Goal: Check status: Check status

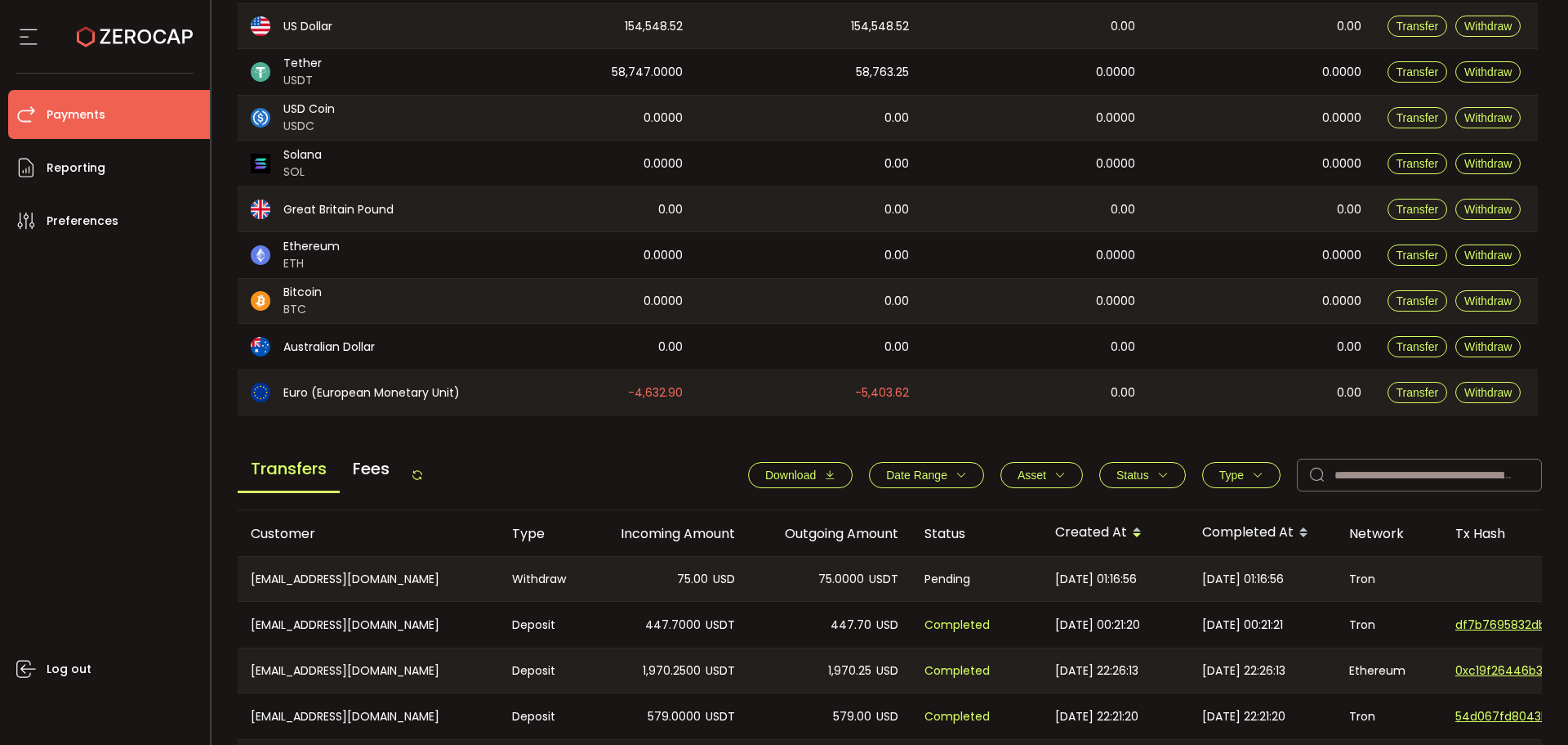
scroll to position [572, 0]
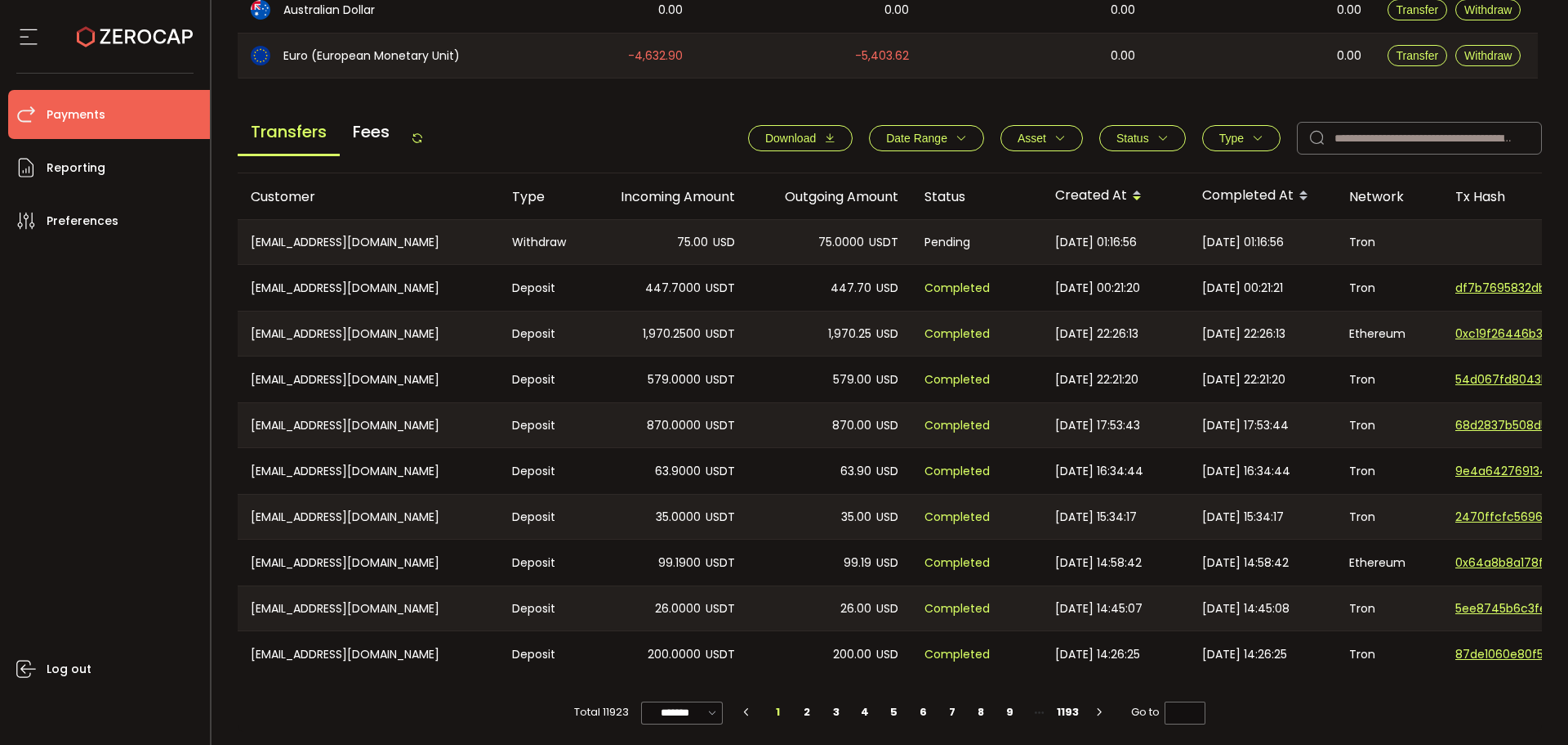
click at [1245, 122] on div "Download Date Range - Asset BTC ETH EUR GBP USD USDC USDT Clear Apply Status Ap…" at bounding box center [1137, 138] width 810 height 33
click at [1246, 137] on span "Type" at bounding box center [1241, 138] width 44 height 13
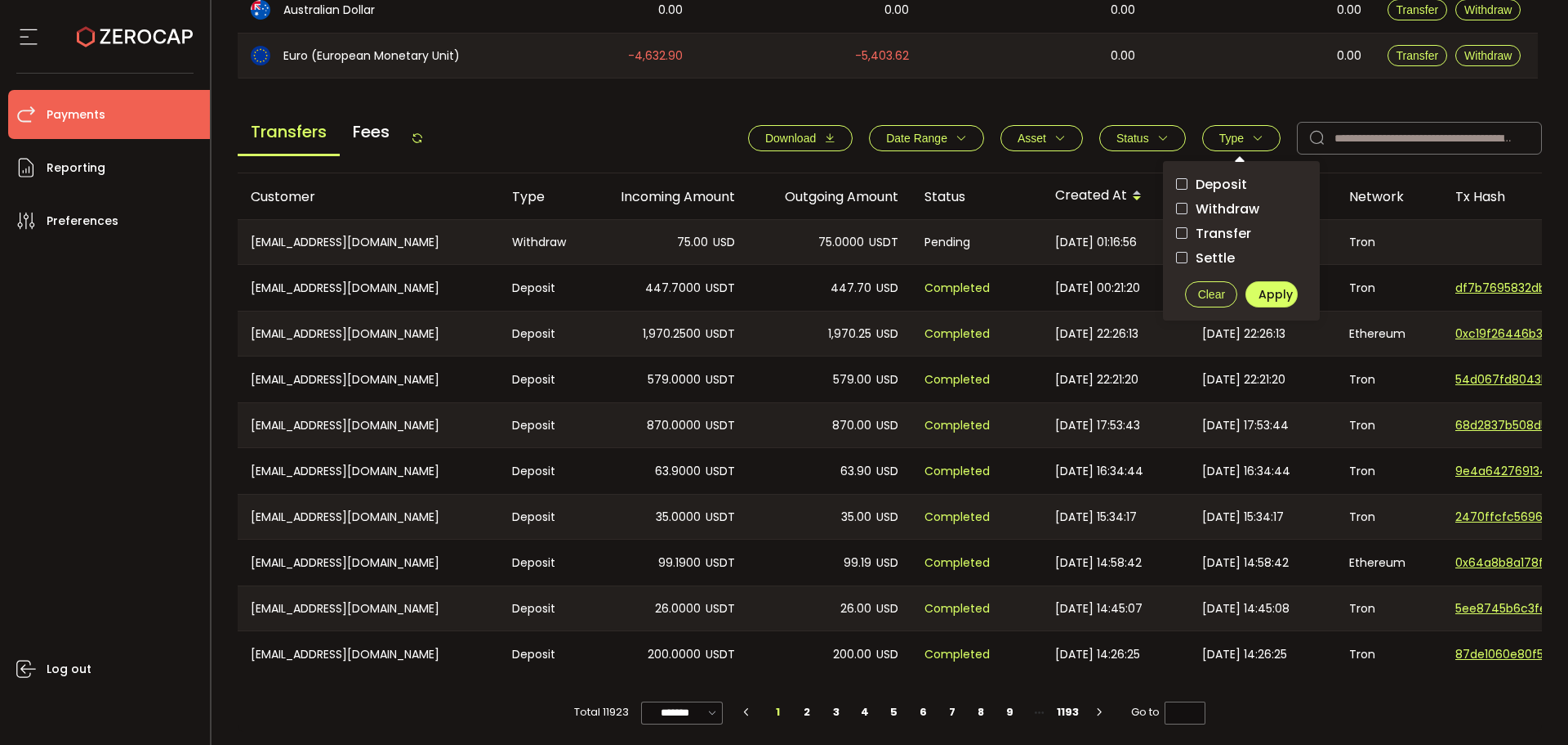
click at [1218, 212] on span "Withdraw" at bounding box center [1223, 208] width 72 height 16
click at [1259, 292] on span "Apply" at bounding box center [1276, 295] width 35 height 16
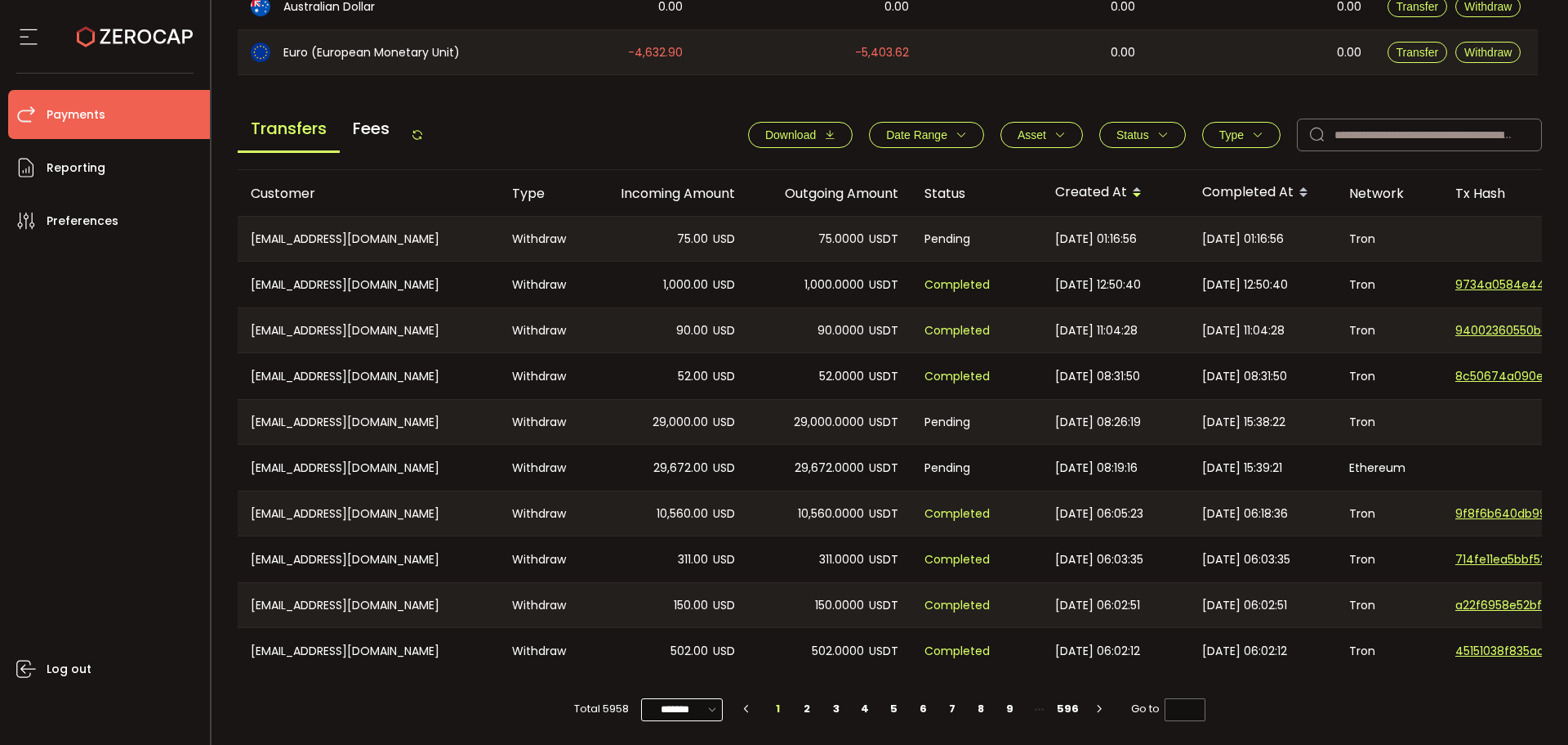
scroll to position [580, 0]
click at [681, 715] on input "*******" at bounding box center [681, 710] width 81 height 23
click at [531, 701] on div "Total 5958 ******* 1 2 3 4 5 6 7 8 9 596 Go to *" at bounding box center [890, 701] width 1306 height 55
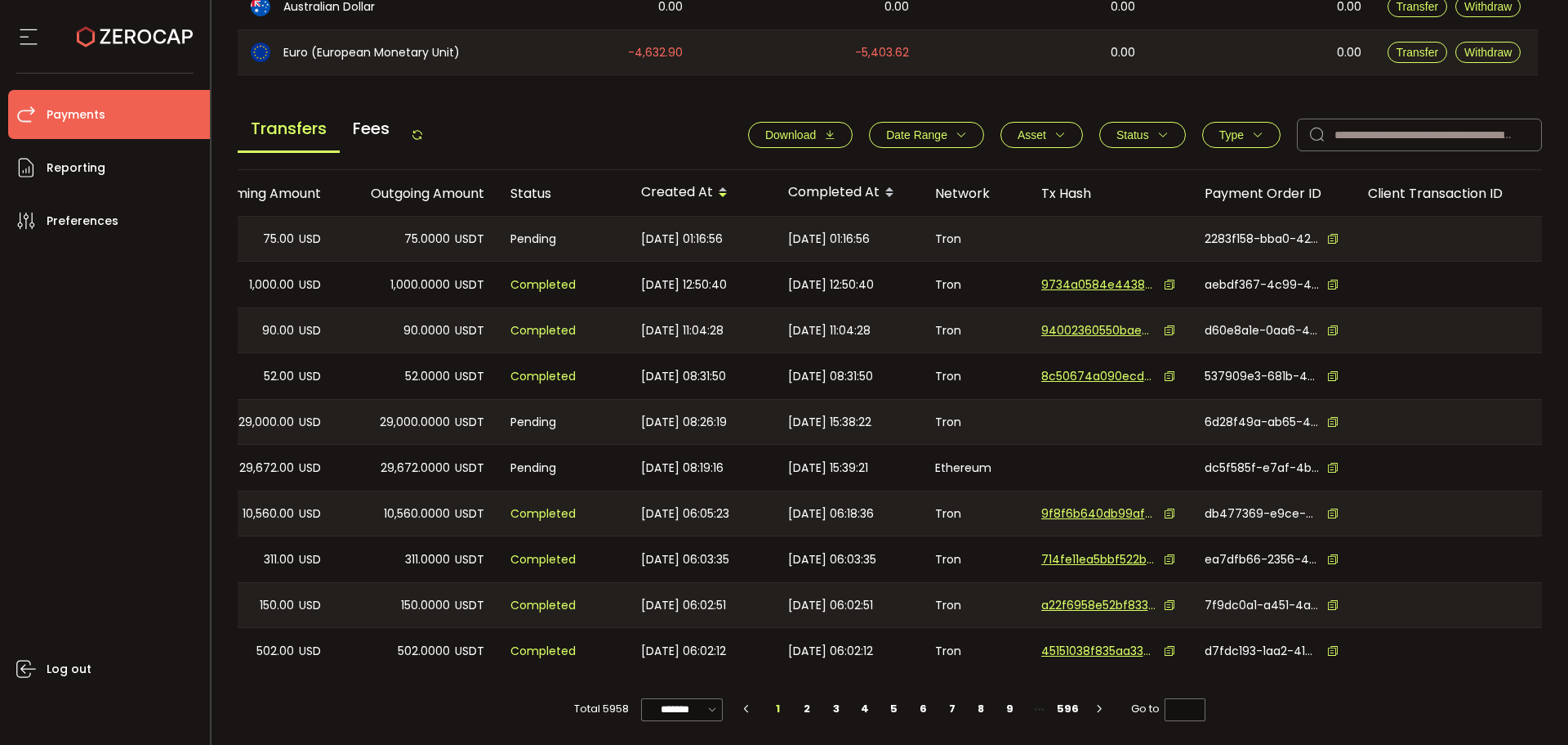
scroll to position [0, 0]
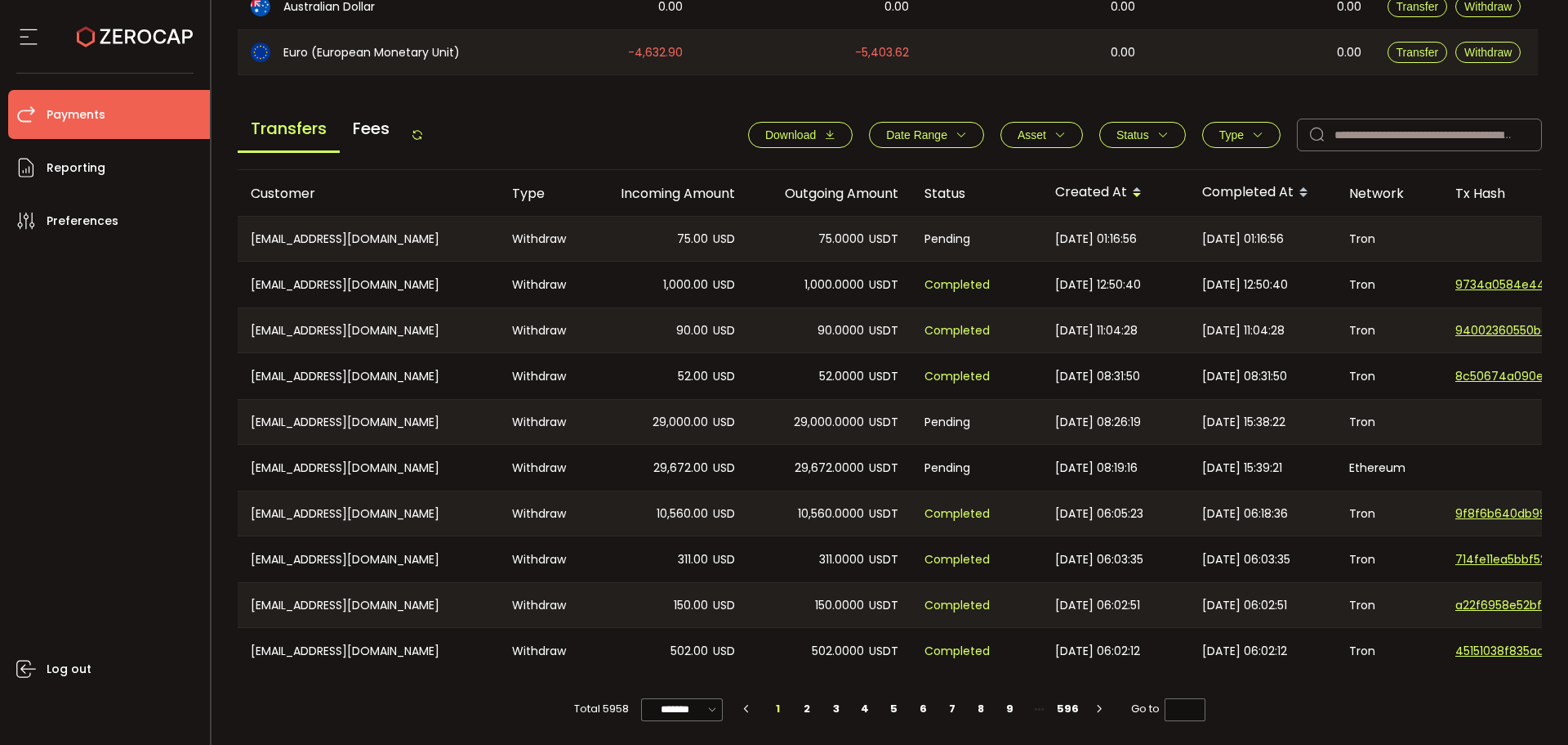
click at [419, 133] on icon at bounding box center [417, 135] width 13 height 13
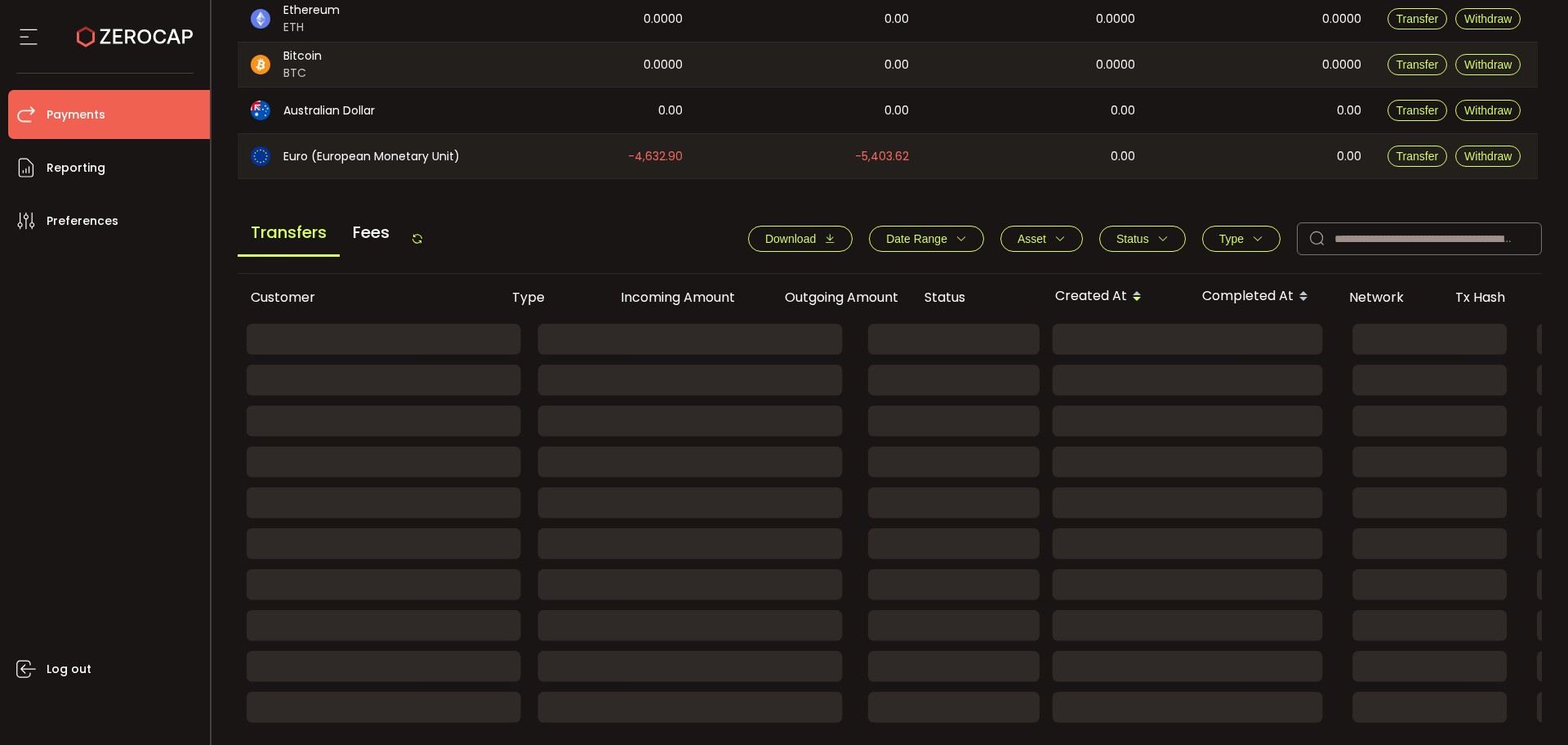
scroll to position [580, 0]
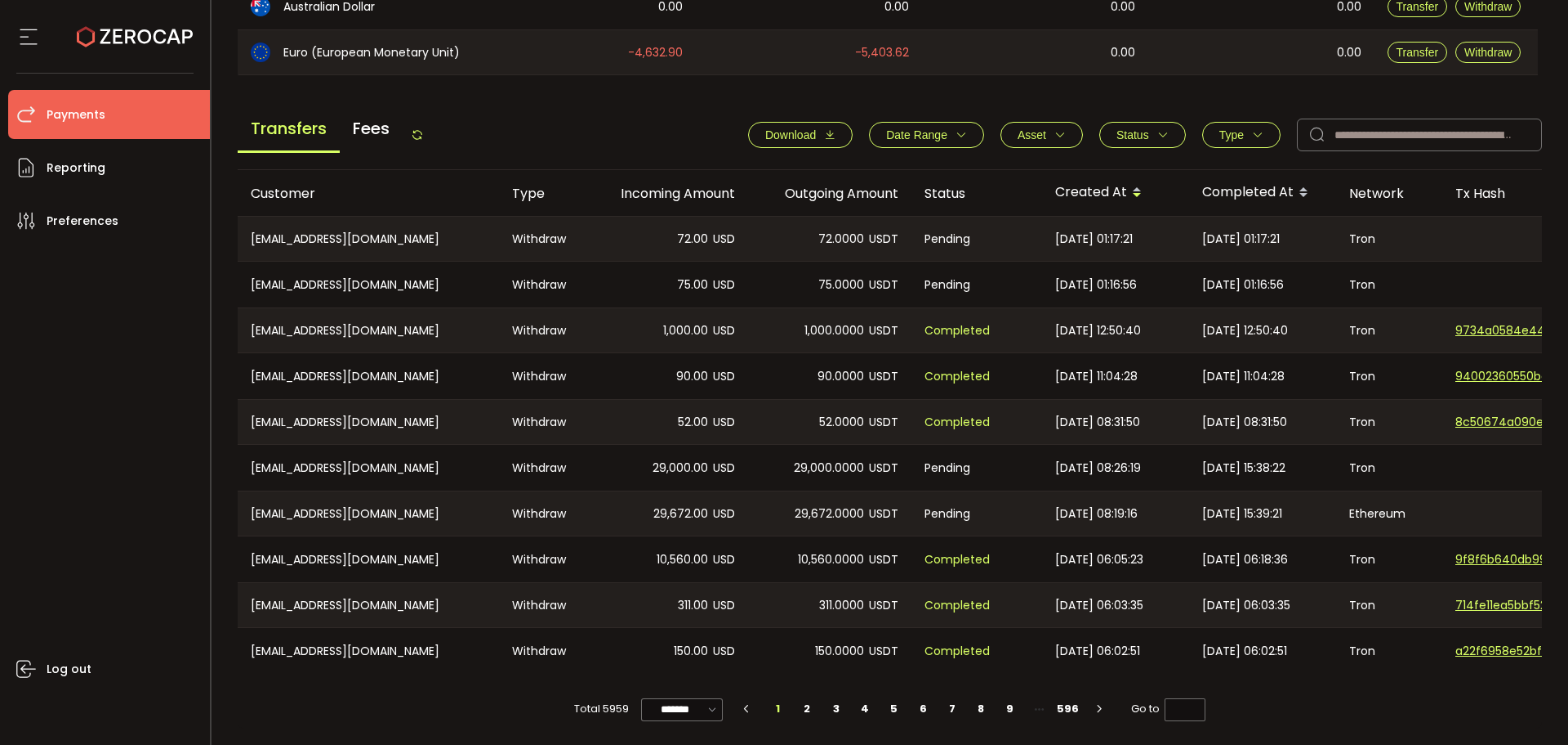
click at [418, 128] on icon at bounding box center [417, 135] width 13 height 13
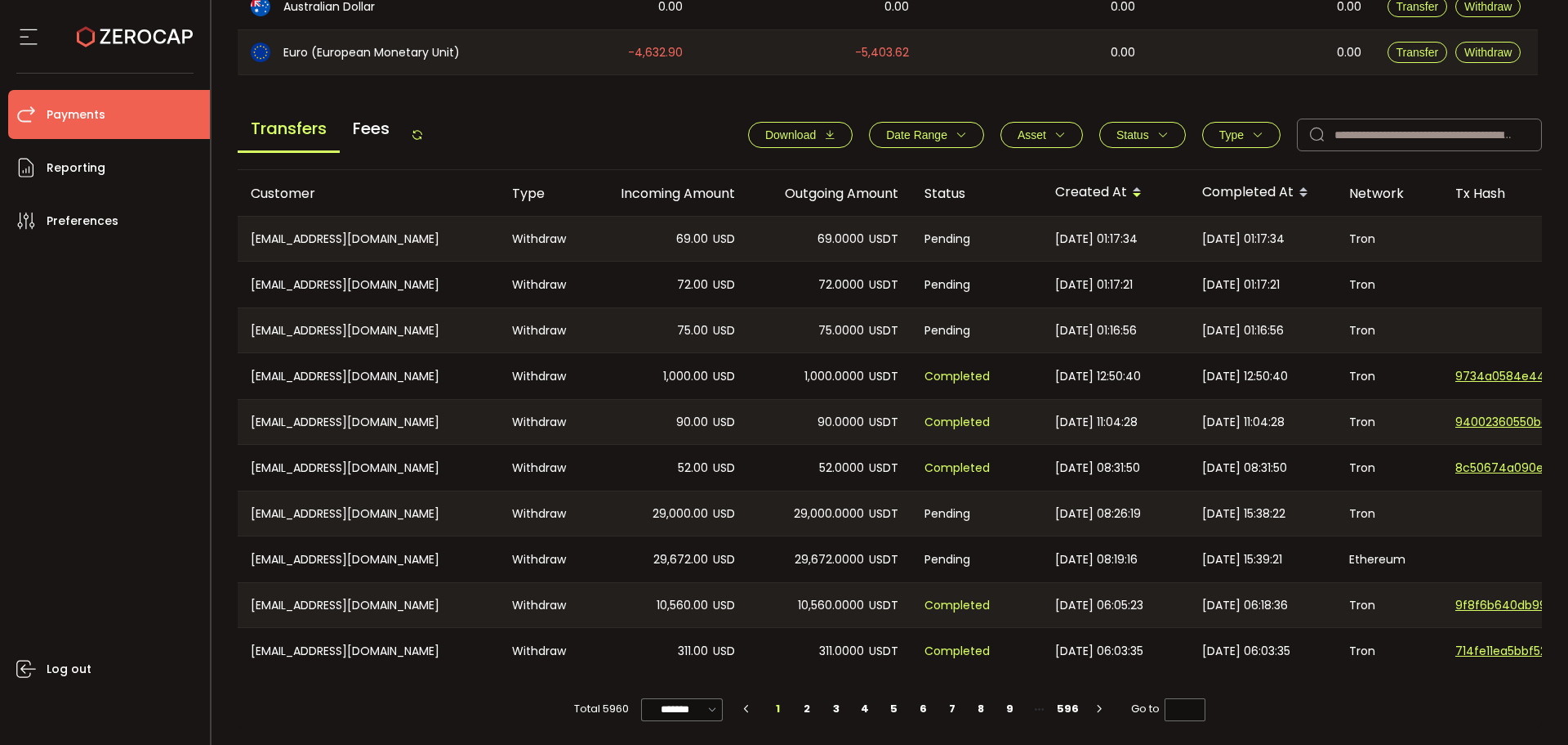
click at [437, 123] on div "Transfers Fees Download Date Range - Asset BTC ETH EUR GBP USD USDC USDT Clear …" at bounding box center [890, 138] width 1306 height 62
click at [430, 127] on div "Transfers Fees Download Date Range - Asset BTC ETH EUR GBP USD USDC USDT Clear …" at bounding box center [890, 138] width 1306 height 62
click at [424, 129] on icon at bounding box center [417, 135] width 13 height 13
click at [422, 128] on icon at bounding box center [417, 135] width 13 height 13
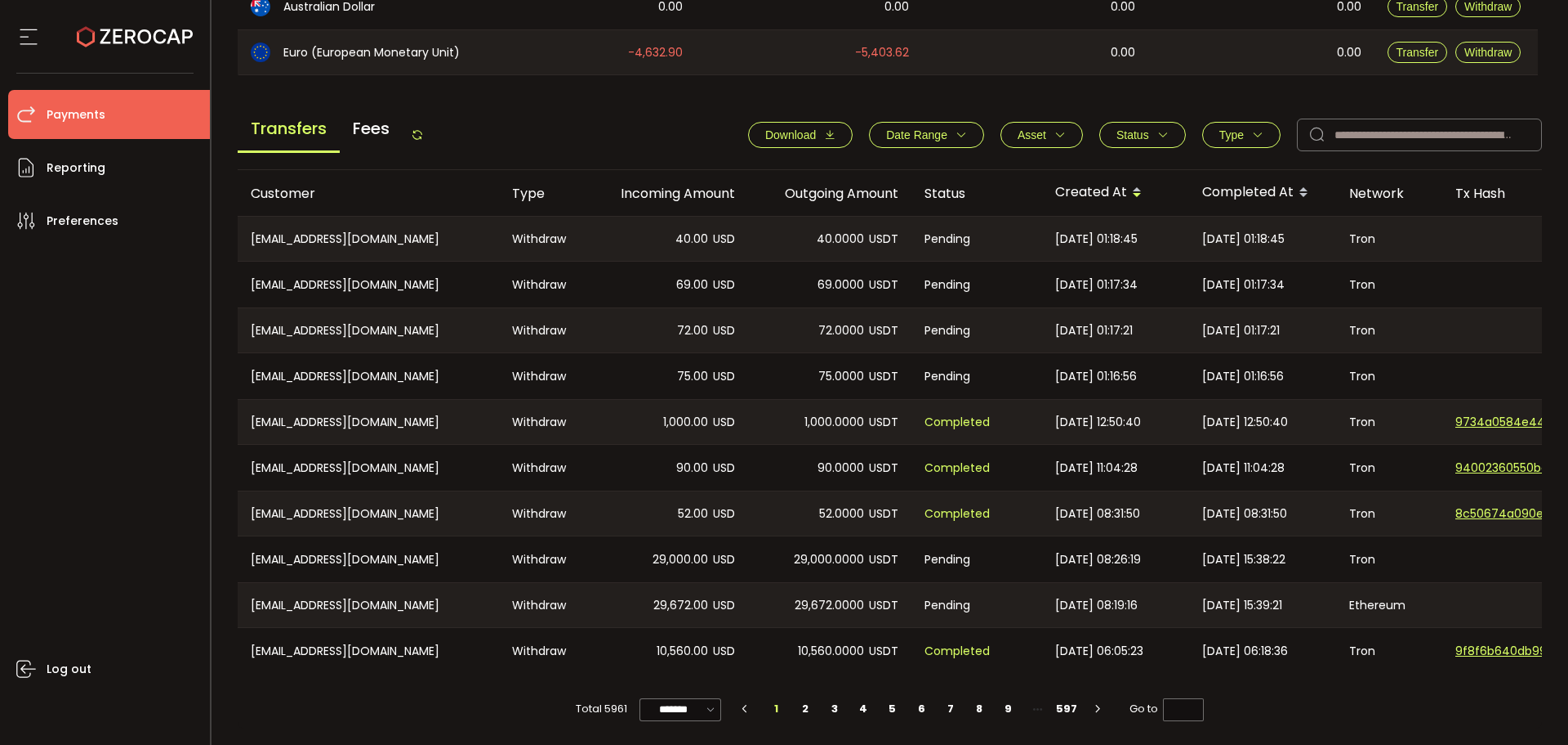
click at [419, 128] on icon at bounding box center [417, 135] width 13 height 13
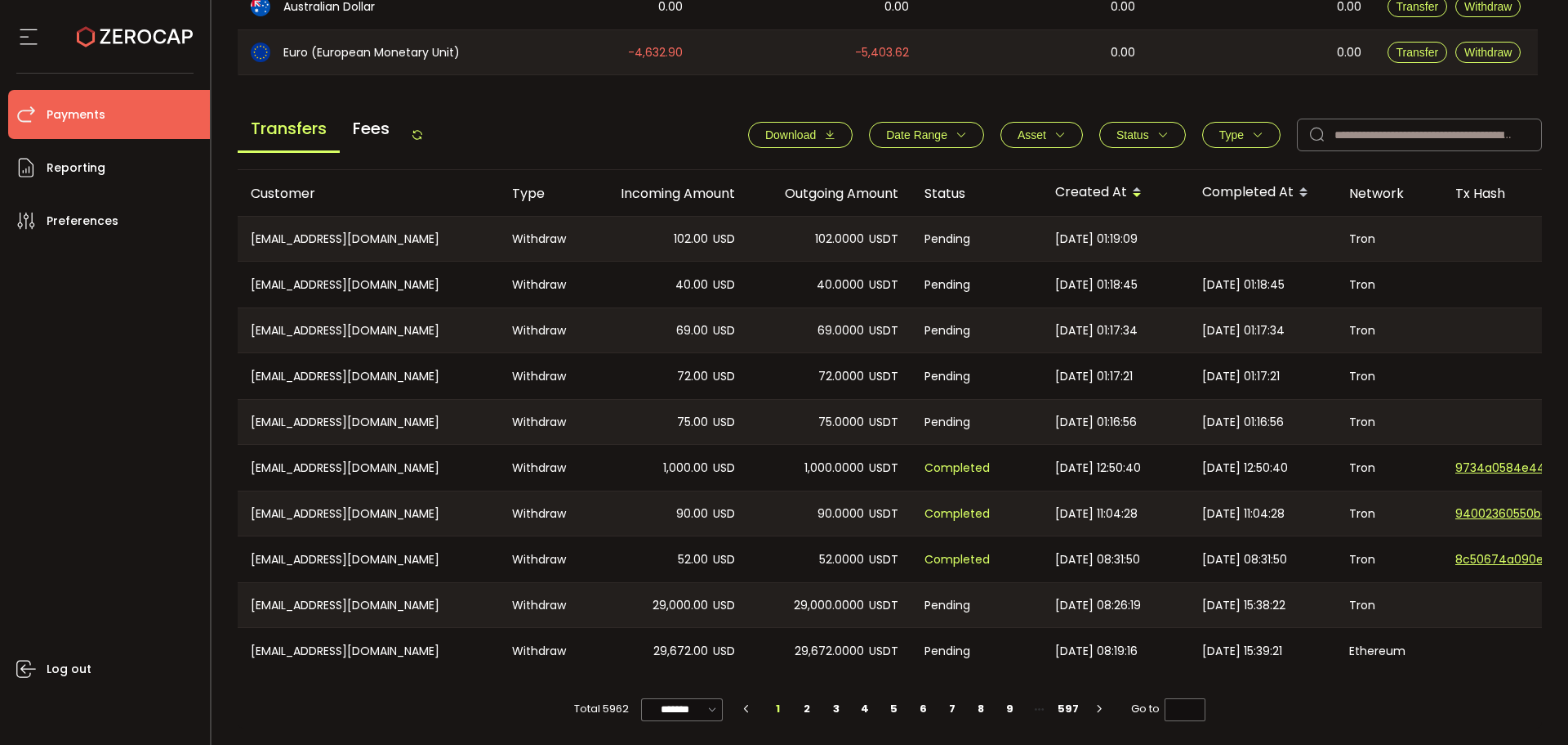
click at [418, 129] on icon at bounding box center [417, 135] width 13 height 13
click at [429, 132] on div "Transfers Fees Download Date Range - Asset BTC ETH EUR GBP USD USDC USDT Clear …" at bounding box center [890, 138] width 1306 height 62
click at [424, 128] on icon at bounding box center [417, 135] width 13 height 13
